Goal: Task Accomplishment & Management: Manage account settings

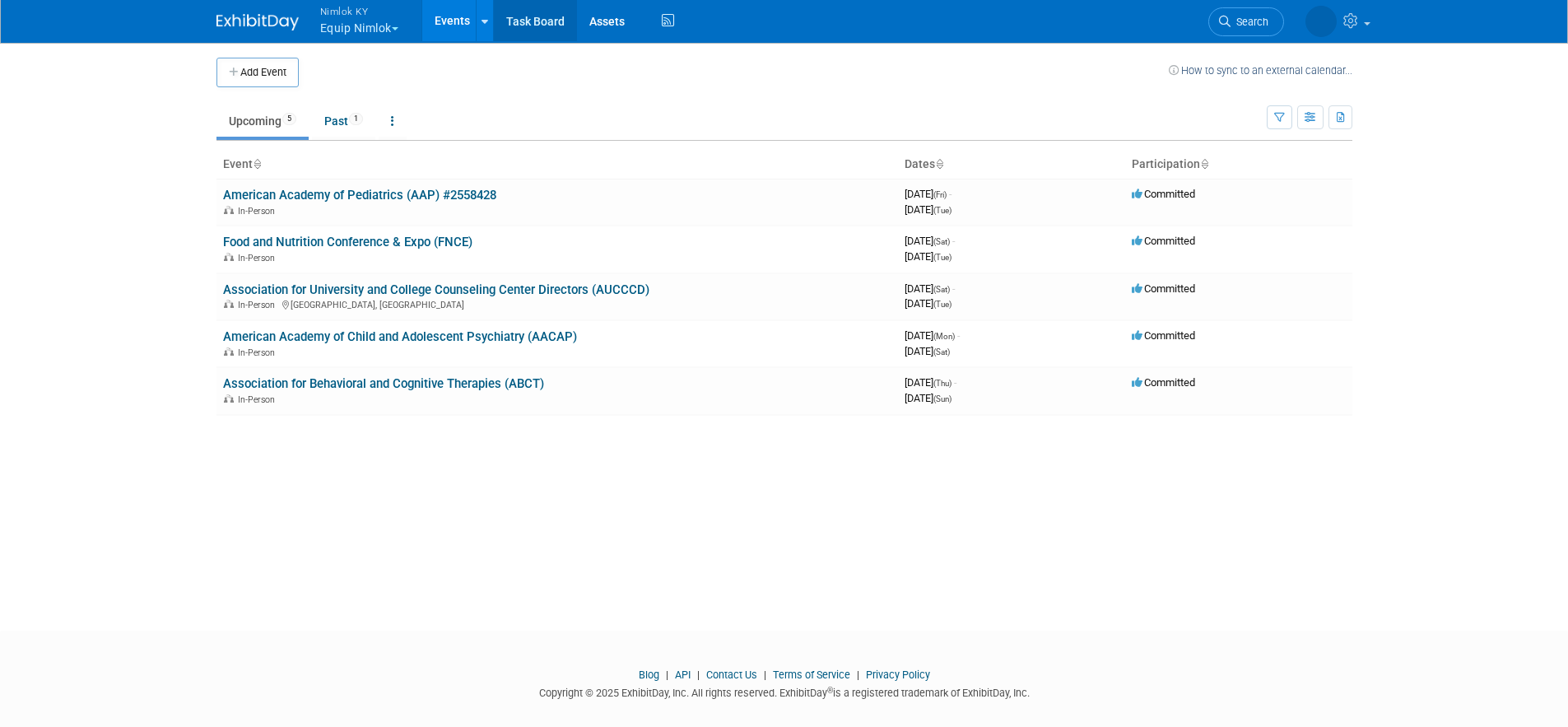
click at [524, 22] on link "Task Board" at bounding box center [536, 20] width 83 height 41
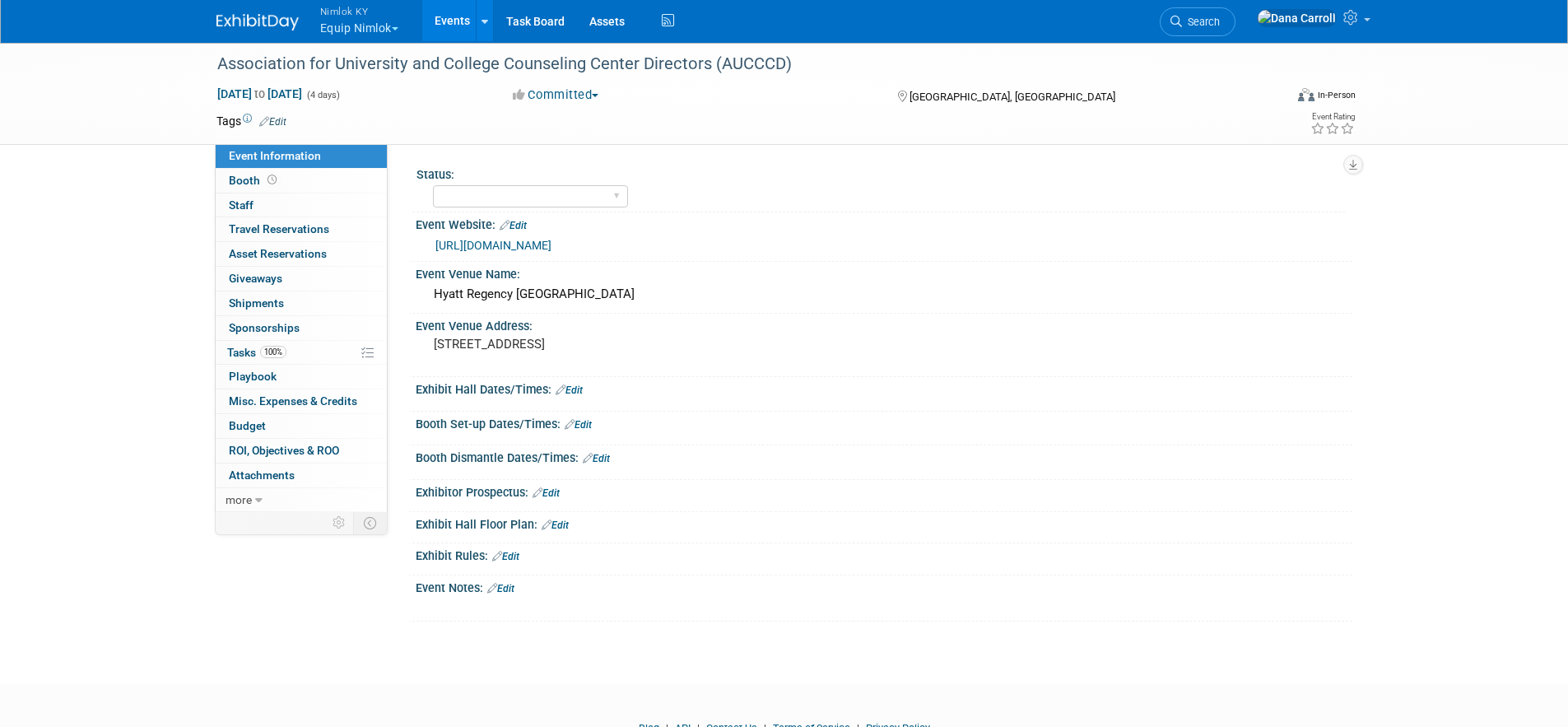
click at [457, 20] on link "Events" at bounding box center [453, 20] width 60 height 41
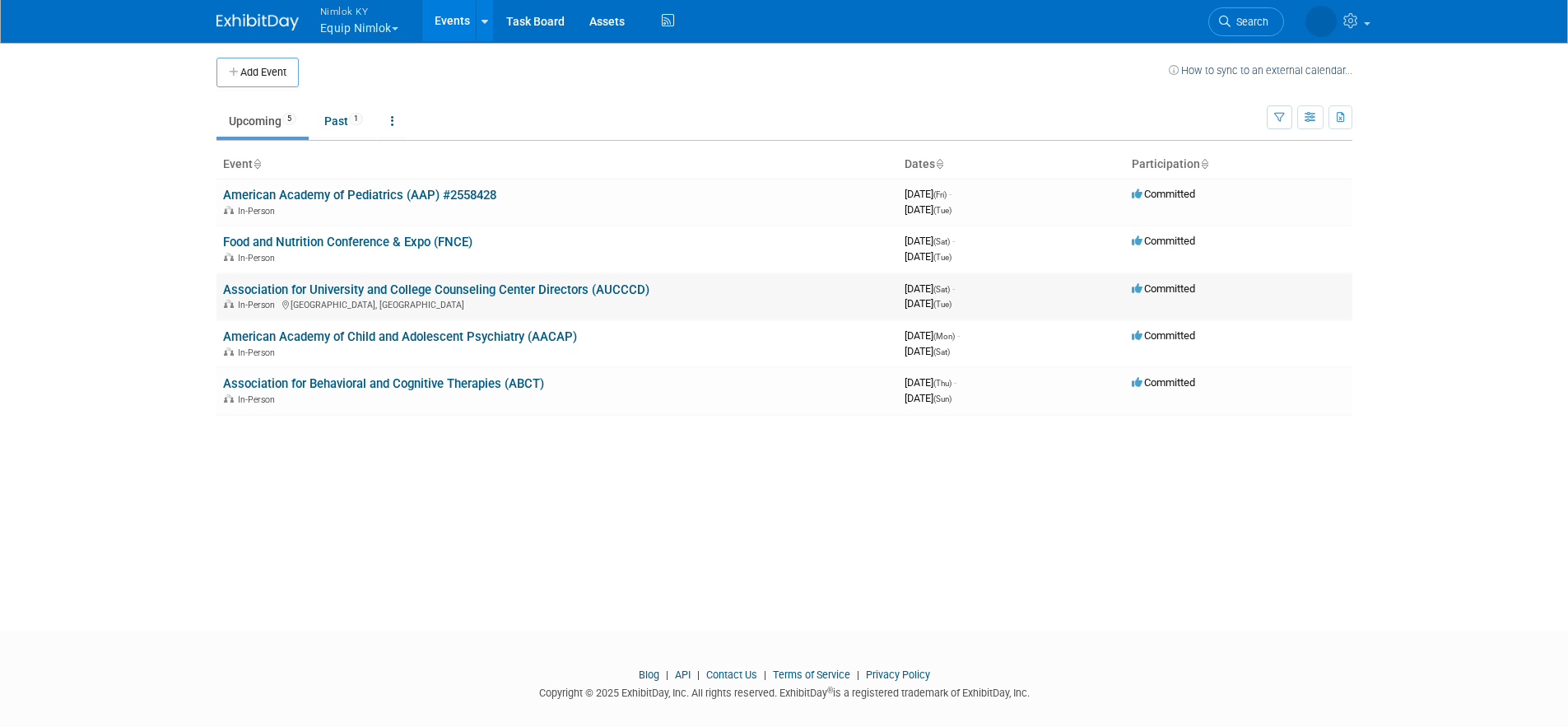
click at [412, 294] on link "Association for University and College Counseling Center Directors (AUCCCD)" at bounding box center [436, 290] width 427 height 15
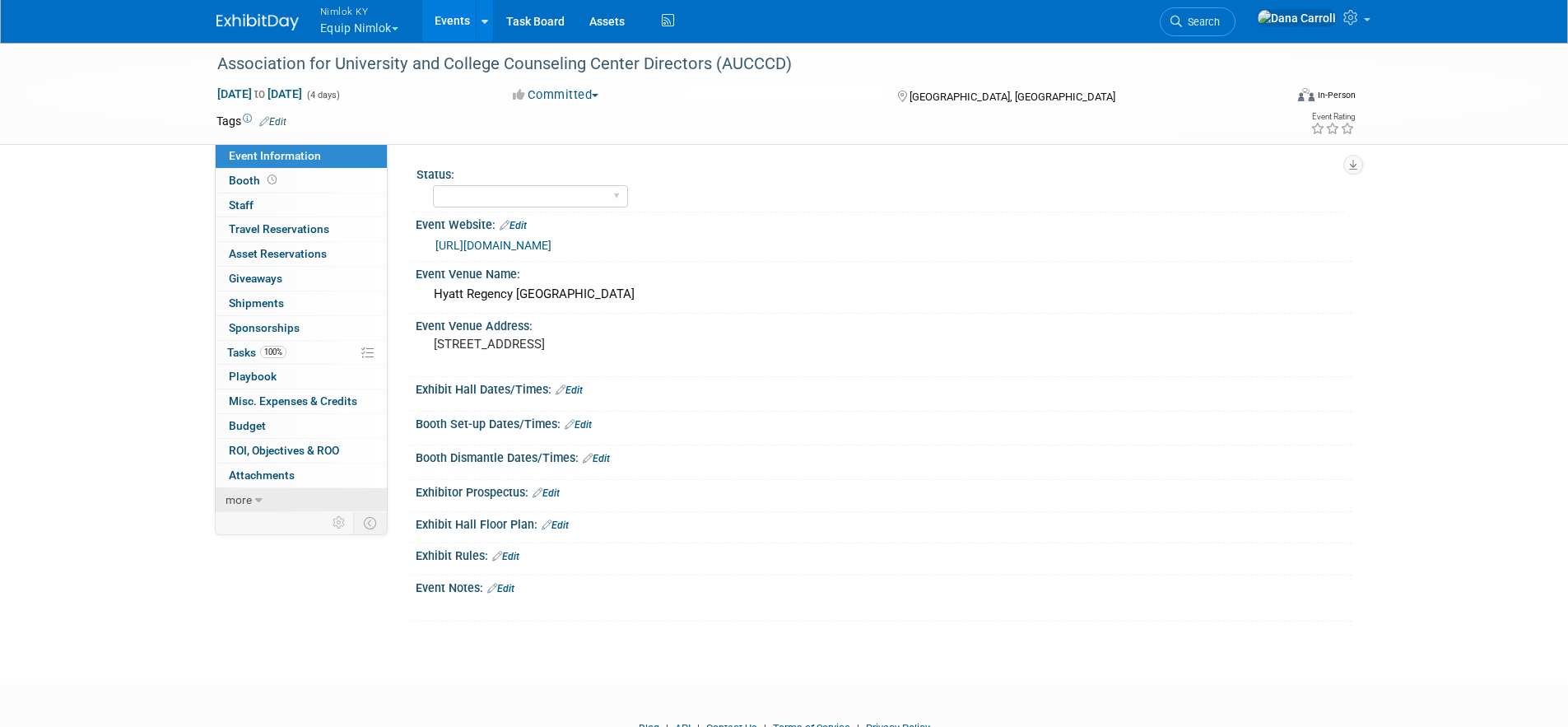
click at [259, 499] on icon at bounding box center [259, 501] width 8 height 12
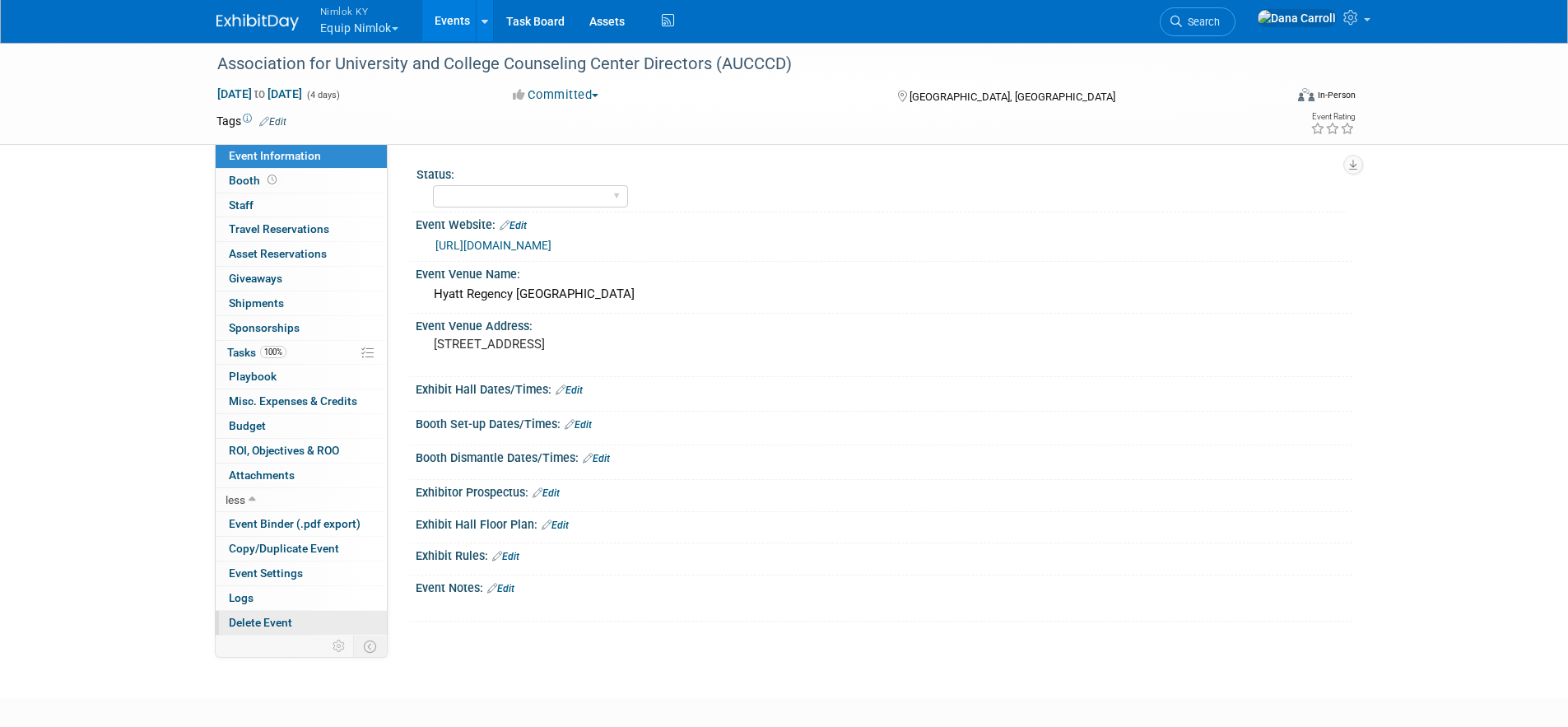
click at [295, 620] on link "Delete Event" at bounding box center [301, 623] width 171 height 24
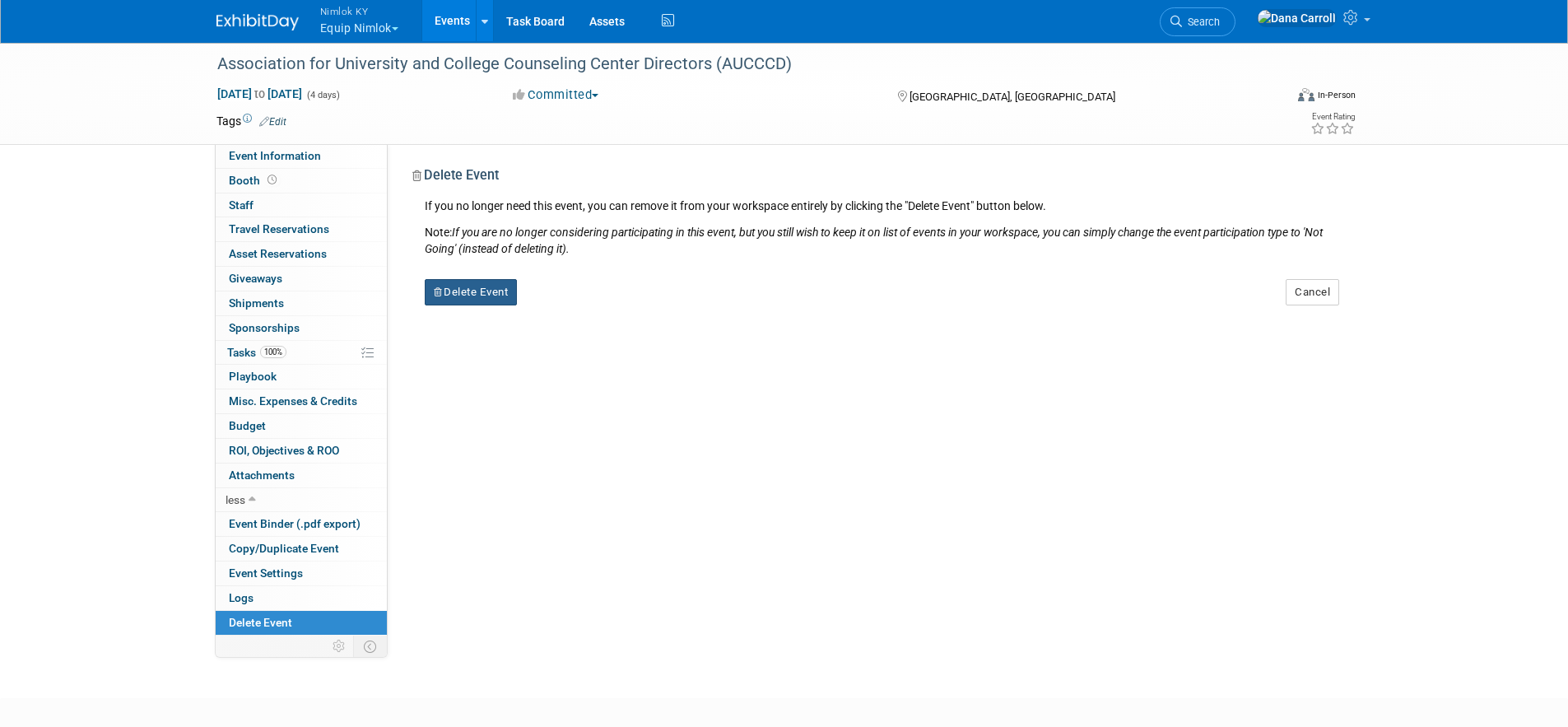
click at [473, 293] on button "Delete Event" at bounding box center [471, 292] width 93 height 27
click at [567, 311] on link "Yes" at bounding box center [574, 305] width 48 height 27
